Goal: Check status: Check status

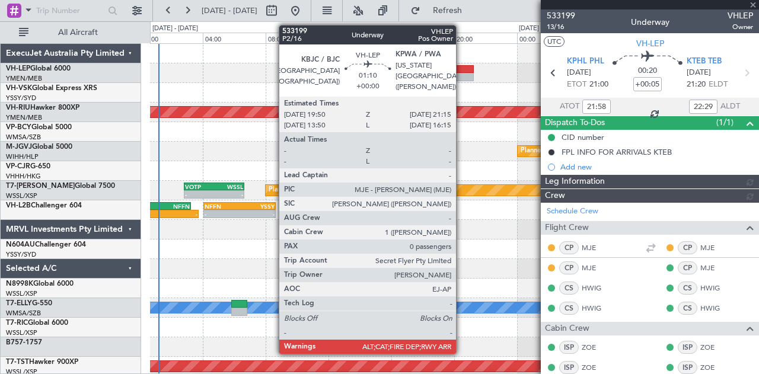
type input "[PERSON_NAME] (LEU)"
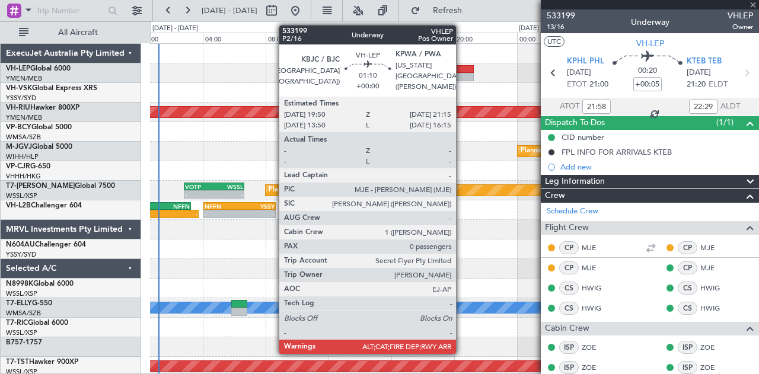
click at [462, 71] on div at bounding box center [462, 69] width 23 height 8
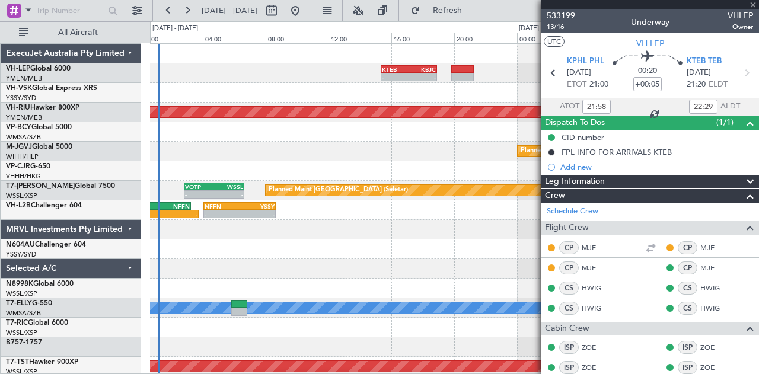
type input "0"
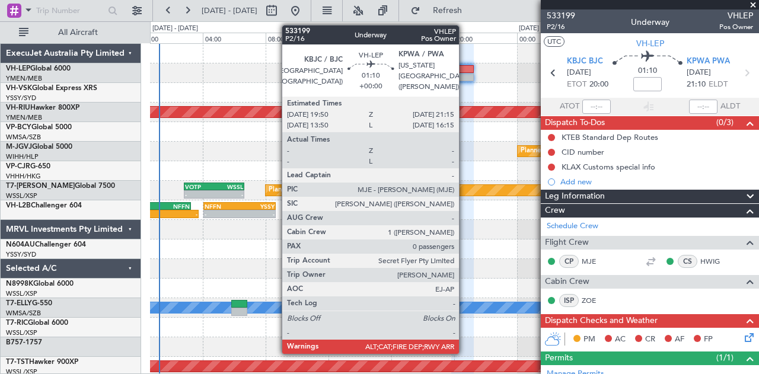
click at [465, 73] on div at bounding box center [462, 77] width 23 height 8
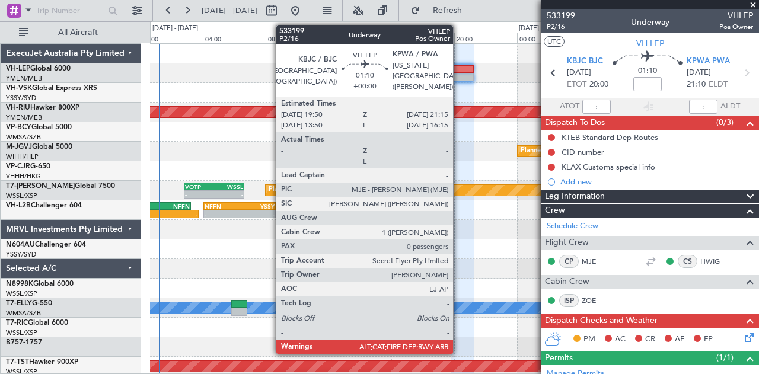
click at [459, 73] on div at bounding box center [462, 77] width 23 height 8
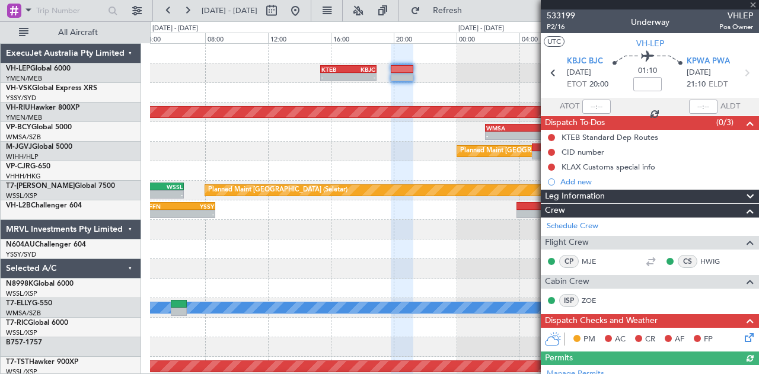
click at [310, 102] on div "- - KTEB 15:20 Z KBJC 18:55 Z Planned Maint [GEOGRAPHIC_DATA] ([GEOGRAPHIC_DATA…" at bounding box center [454, 367] width 609 height 646
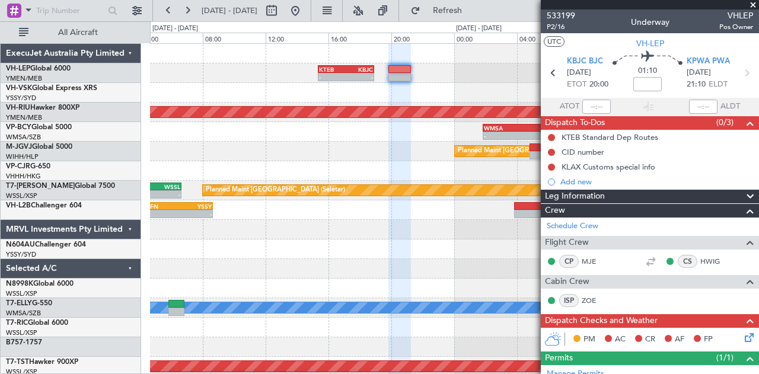
click at [752, 3] on span at bounding box center [753, 5] width 12 height 11
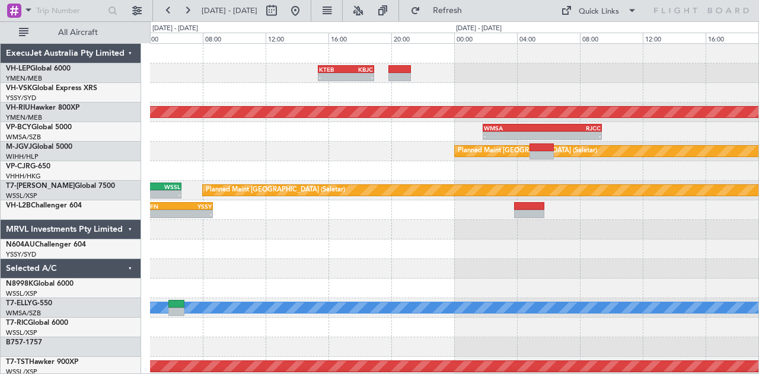
click at [267, 92] on div "- - KTEB 15:20 Z KBJC 18:55 Z Planned Maint [GEOGRAPHIC_DATA] ([GEOGRAPHIC_DATA…" at bounding box center [454, 367] width 609 height 646
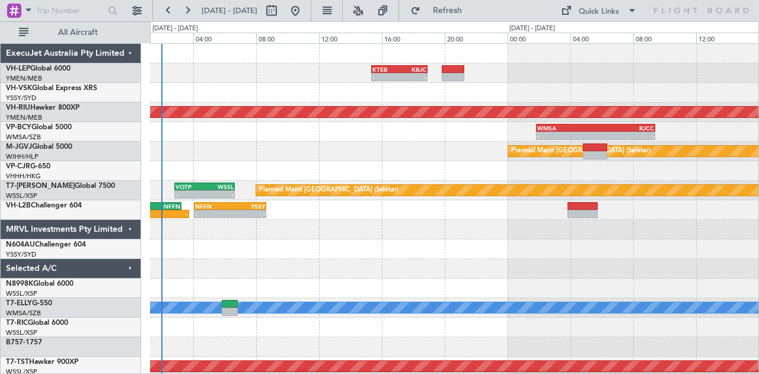
click at [343, 129] on div "- - WMSA 01:50 Z RJCC 09:25 Z Planned Maint [GEOGRAPHIC_DATA] (Sultan [PERSON_N…" at bounding box center [454, 132] width 609 height 20
